Goal: Browse casually: Explore the website without a specific task or goal

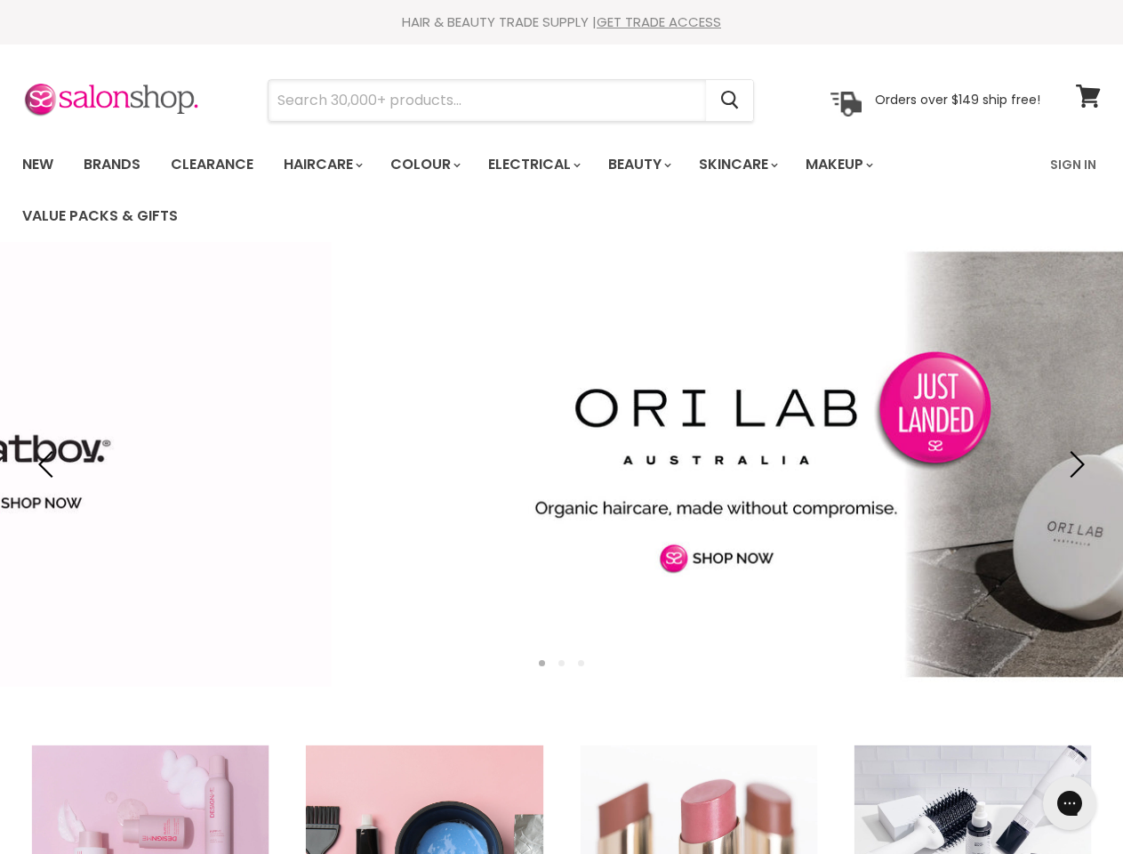
click at [488, 100] on input "Search" at bounding box center [487, 100] width 437 height 41
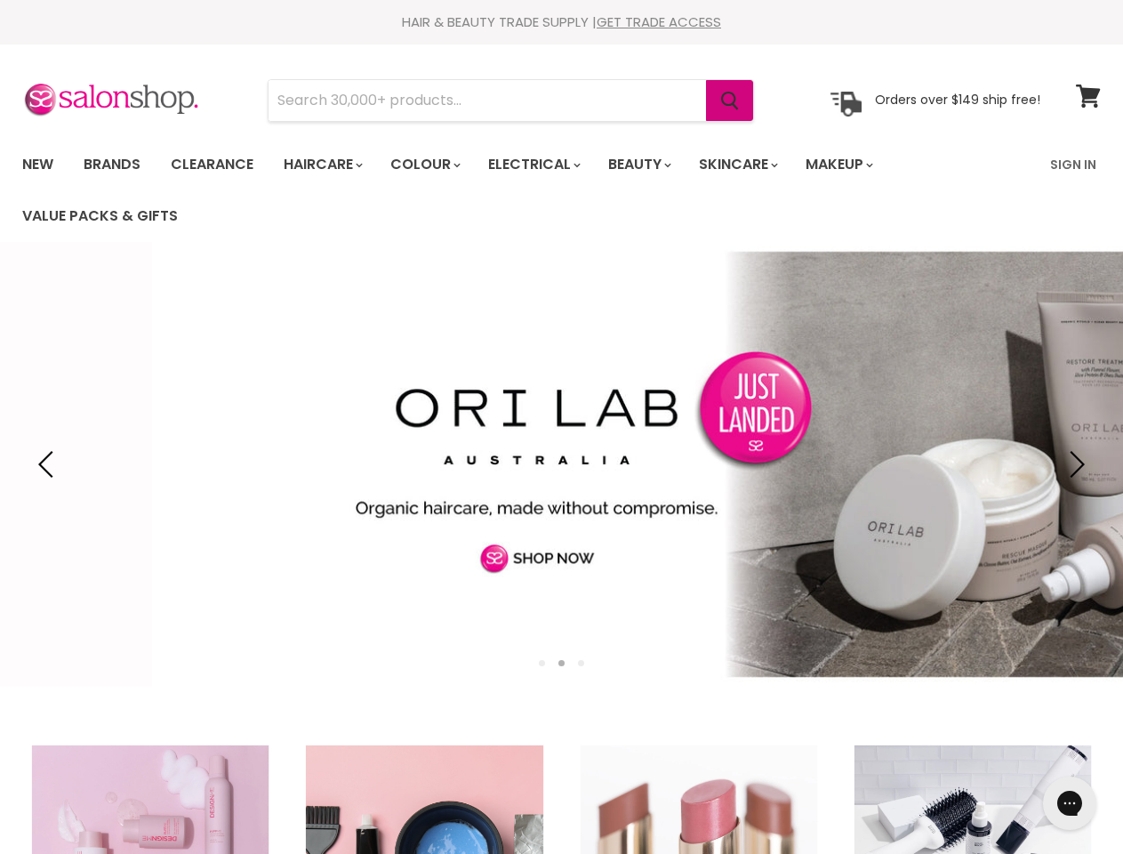
click at [731, 100] on icon "Search" at bounding box center [730, 101] width 18 height 19
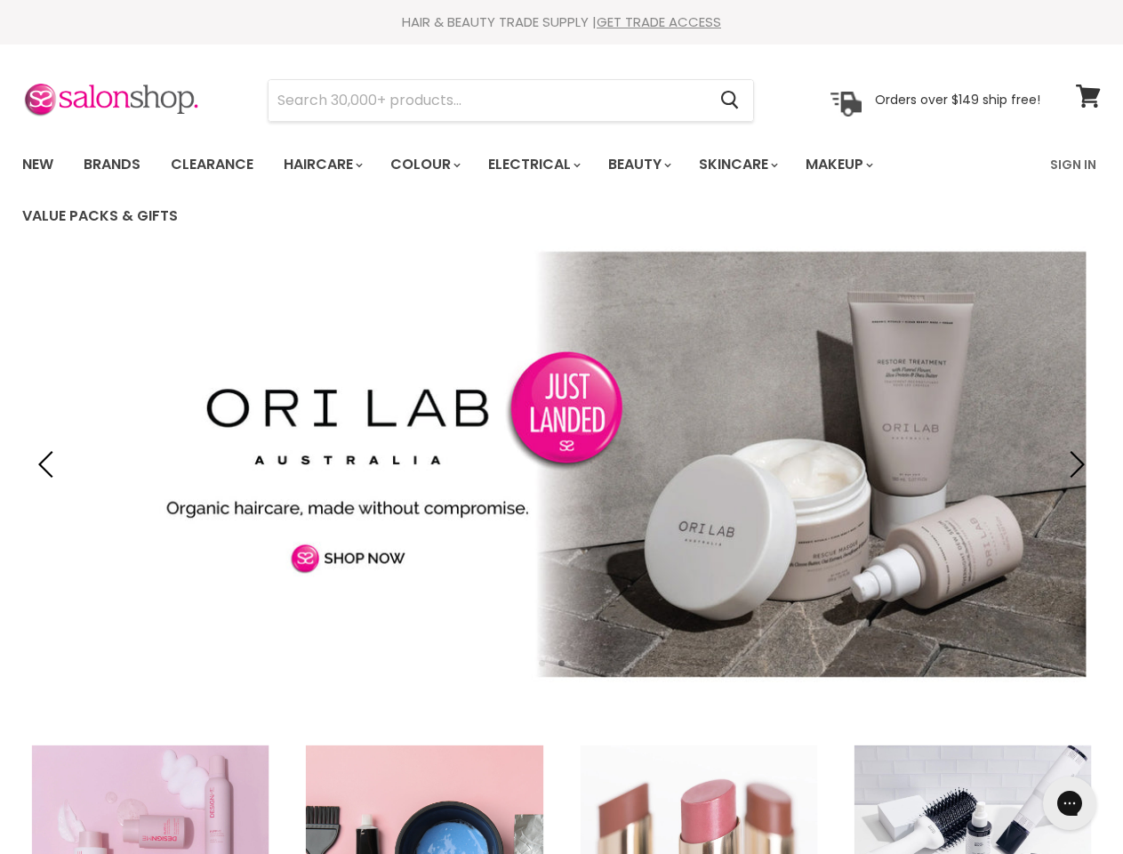
click at [328, 164] on link "Haircare" at bounding box center [321, 164] width 103 height 37
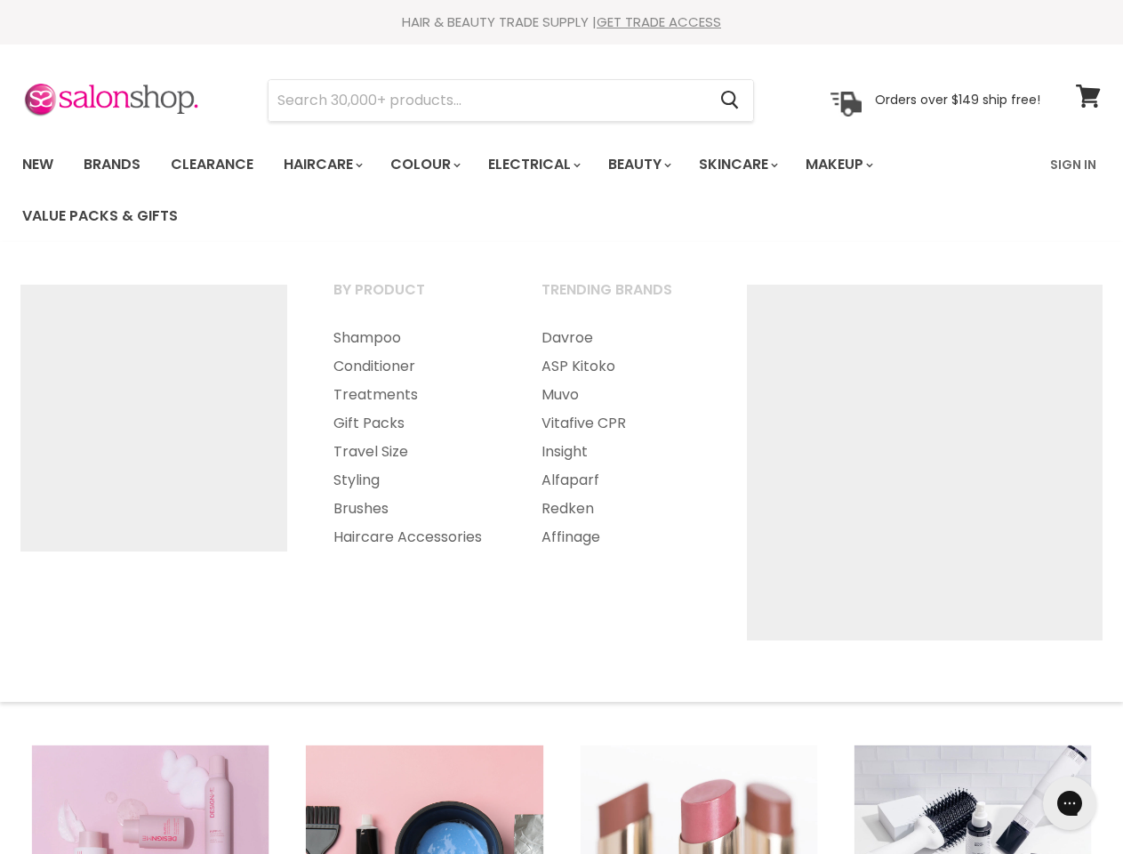
click at [435, 164] on link "Colour" at bounding box center [424, 164] width 94 height 37
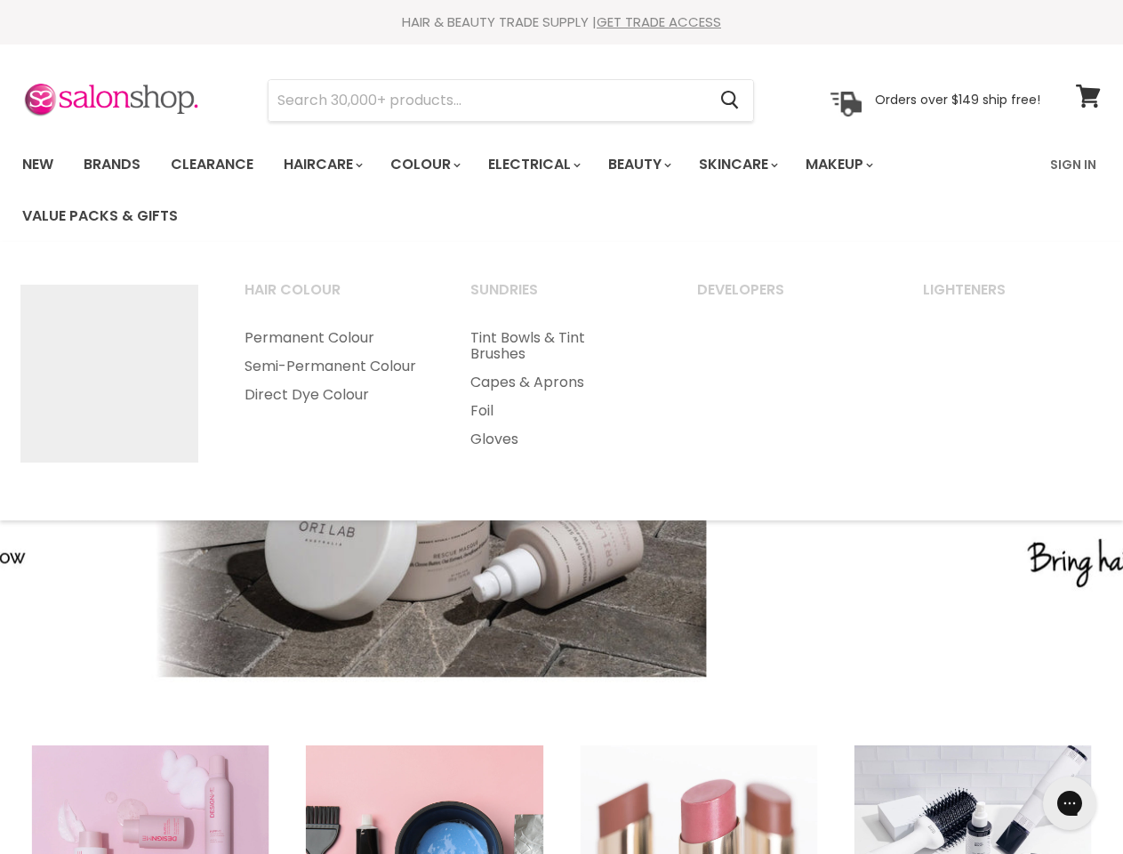
click at [546, 164] on link "Electrical" at bounding box center [533, 164] width 116 height 37
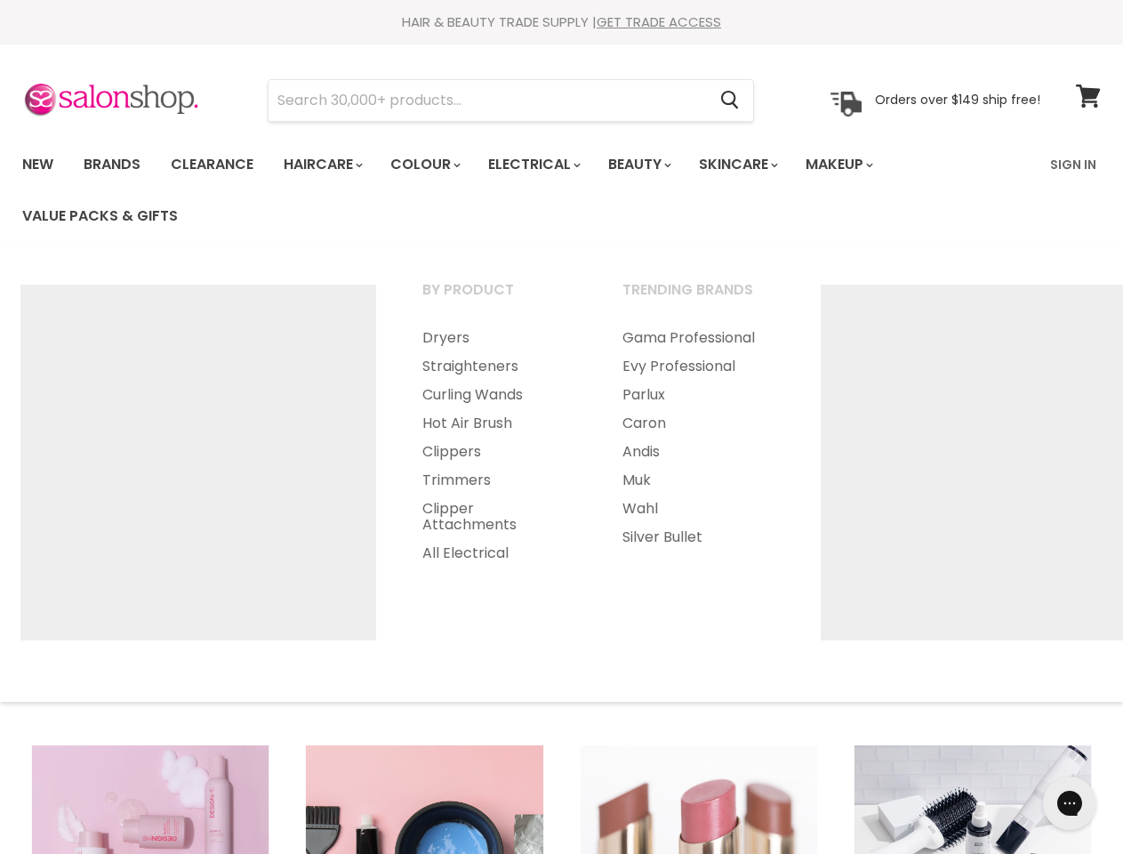
click at [654, 164] on link "Beauty" at bounding box center [638, 164] width 87 height 37
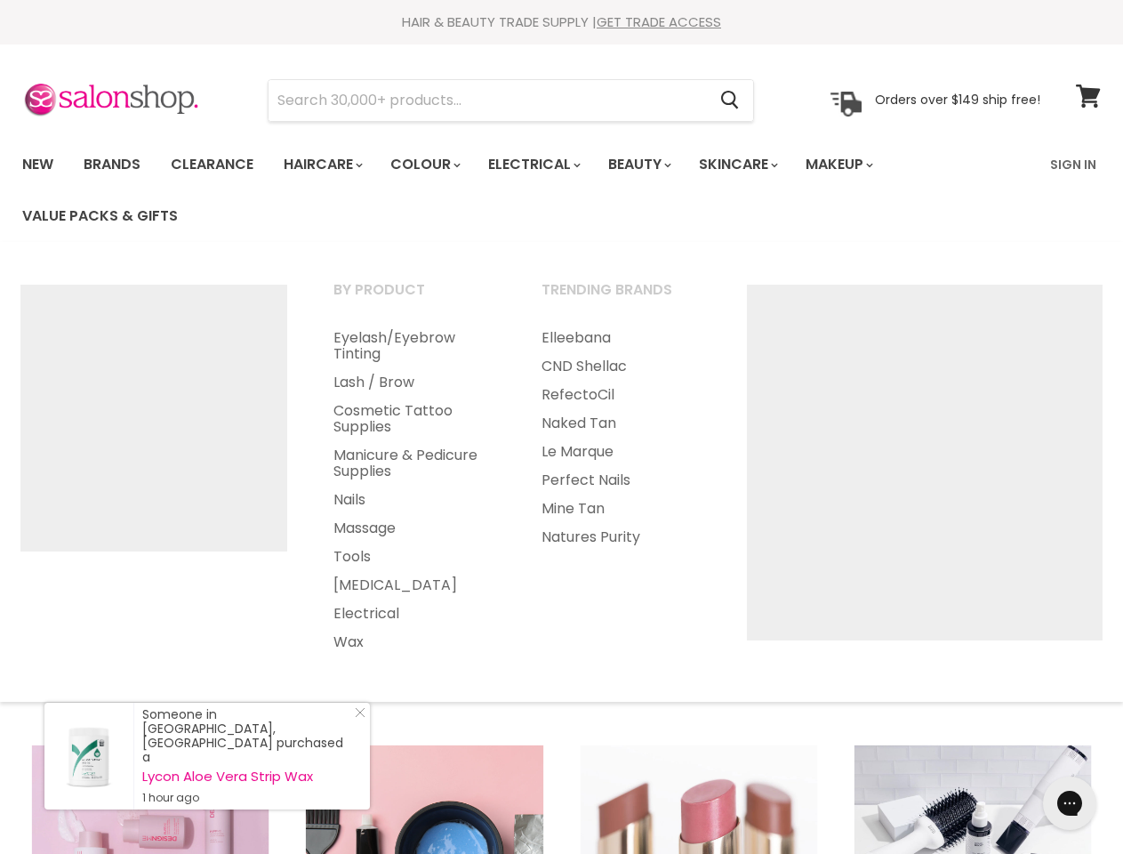
click at [758, 164] on link "Skincare" at bounding box center [737, 164] width 103 height 37
